Goal: Task Accomplishment & Management: Use online tool/utility

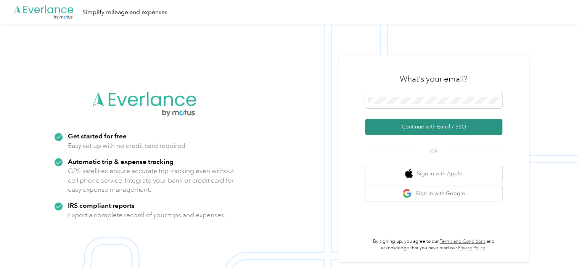
click at [435, 123] on button "Continue with Email / SSO" at bounding box center [433, 127] width 137 height 16
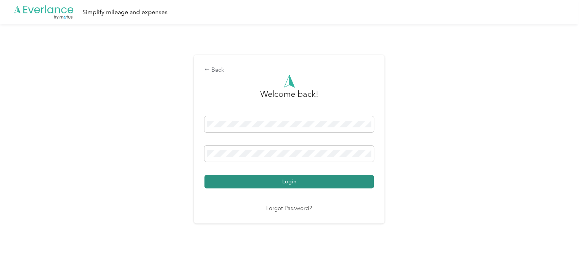
click at [268, 184] on button "Login" at bounding box center [288, 181] width 169 height 13
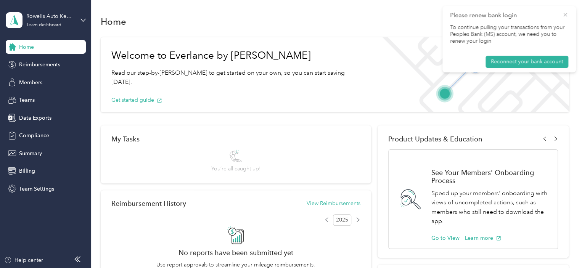
click at [566, 15] on icon at bounding box center [565, 14] width 6 height 7
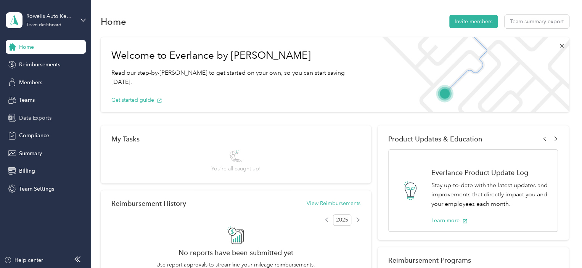
click at [34, 118] on span "Data Exports" at bounding box center [35, 118] width 32 height 8
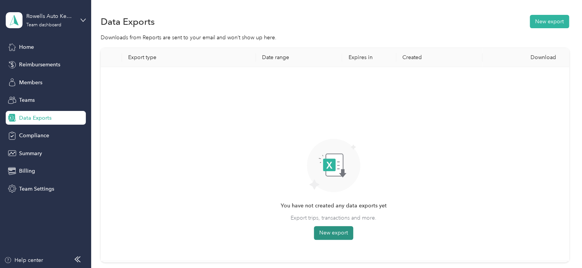
click at [330, 238] on button "New export" at bounding box center [333, 233] width 39 height 14
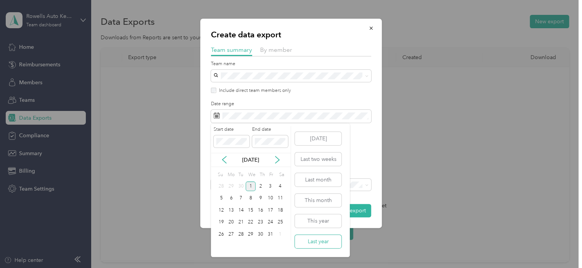
click at [325, 241] on button "Last year" at bounding box center [318, 241] width 47 height 13
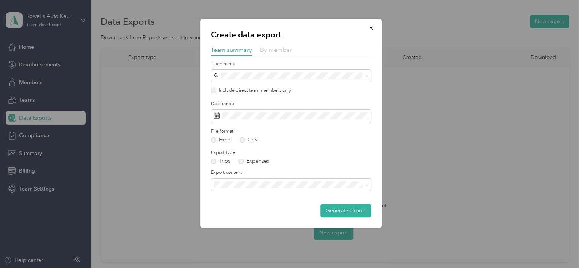
click at [272, 51] on span "By member" at bounding box center [276, 49] width 32 height 7
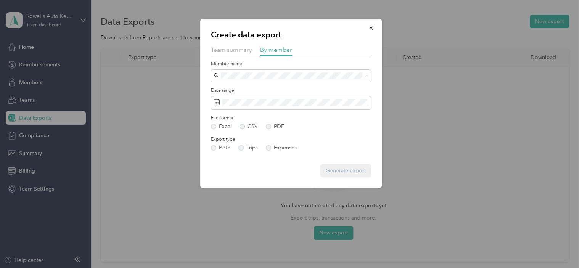
click at [233, 87] on span "[PERSON_NAME]" at bounding box center [237, 89] width 42 height 6
click at [332, 59] on div at bounding box center [291, 58] width 160 height 4
click at [268, 127] on label "PDF" at bounding box center [275, 126] width 18 height 5
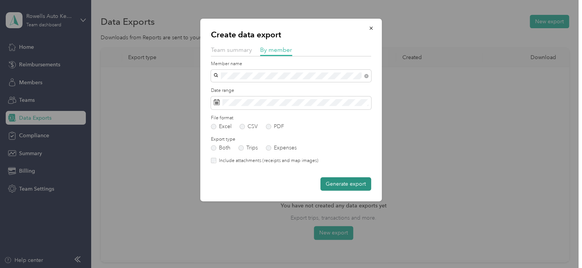
click at [338, 185] on button "Generate export" at bounding box center [345, 183] width 51 height 13
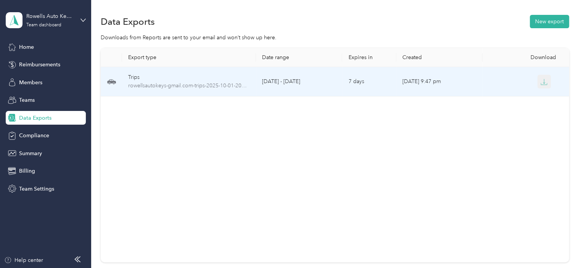
click at [540, 80] on icon "button" at bounding box center [543, 82] width 7 height 7
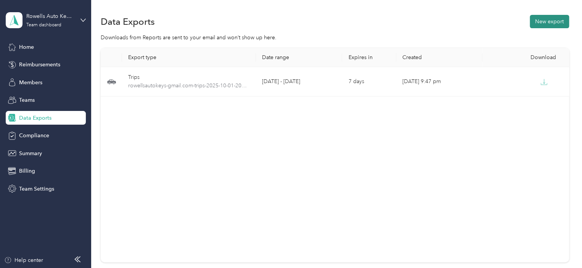
click at [535, 22] on button "New export" at bounding box center [549, 21] width 39 height 13
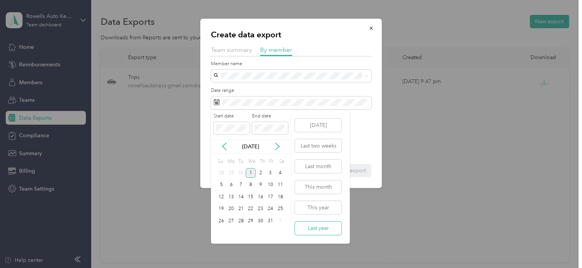
click at [316, 225] on button "Last year" at bounding box center [318, 228] width 47 height 13
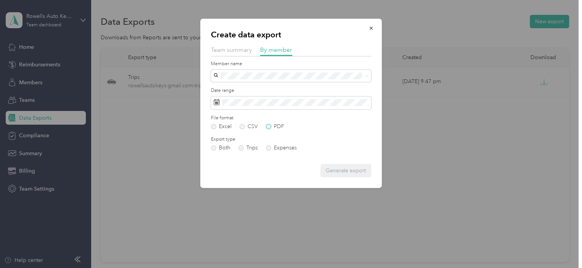
click at [270, 126] on label "PDF" at bounding box center [275, 126] width 18 height 5
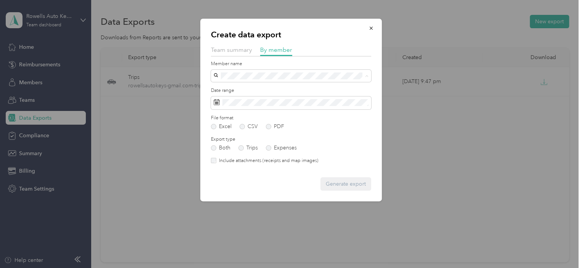
click at [250, 87] on div "[PERSON_NAME]" at bounding box center [290, 89] width 149 height 8
click at [338, 184] on button "Generate export" at bounding box center [345, 183] width 51 height 13
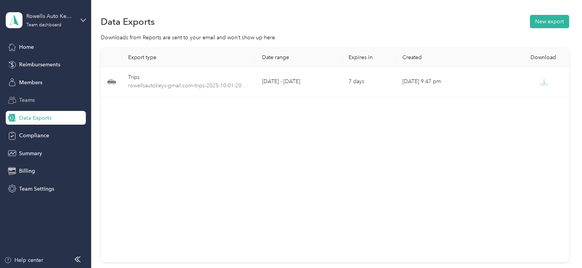
click at [24, 102] on span "Teams" at bounding box center [27, 100] width 16 height 8
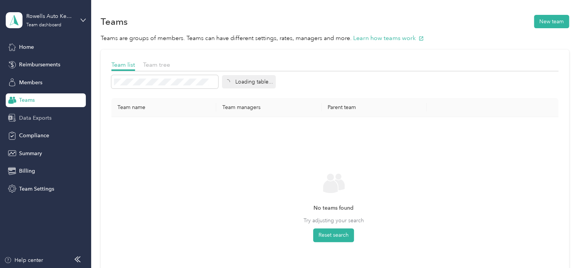
click at [36, 115] on span "Data Exports" at bounding box center [35, 118] width 32 height 8
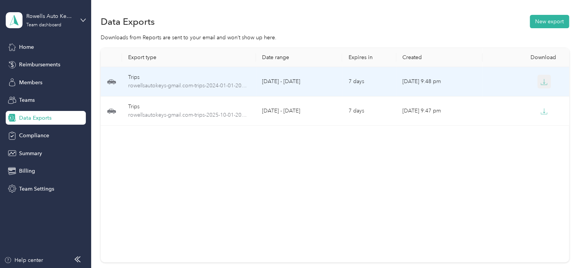
click at [540, 80] on icon "button" at bounding box center [543, 82] width 7 height 7
